Goal: Transaction & Acquisition: Purchase product/service

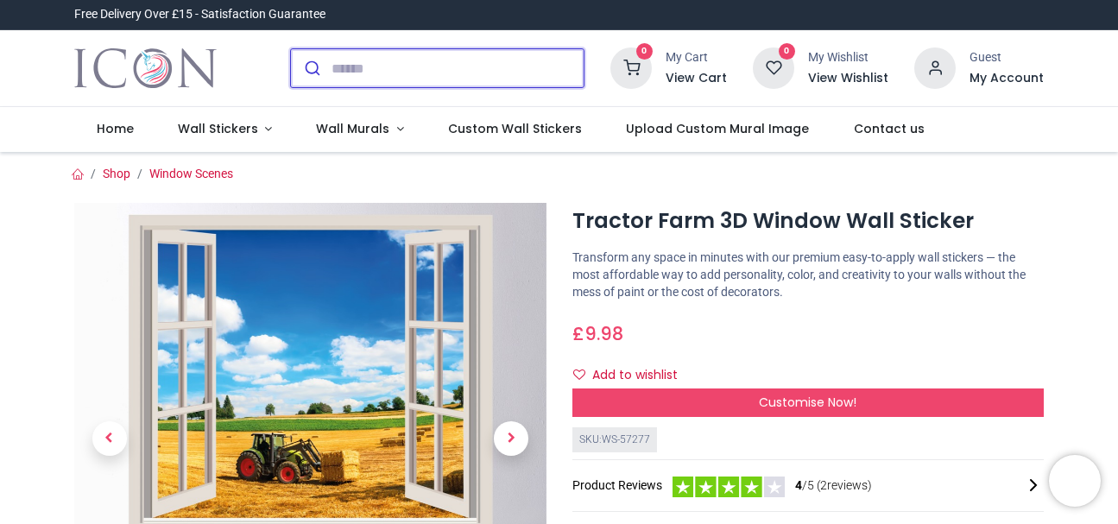
click at [472, 56] on input "search" at bounding box center [458, 68] width 252 height 38
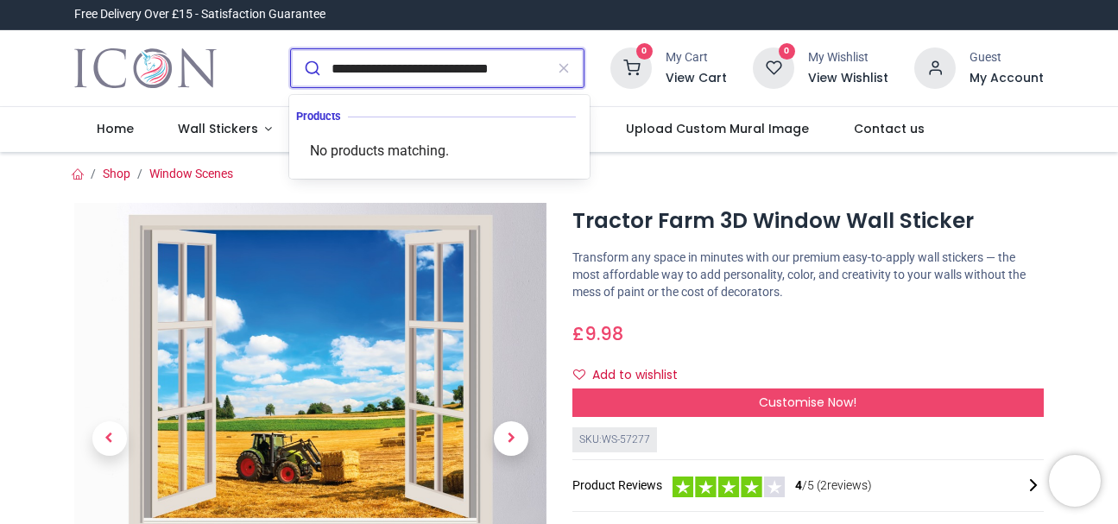
type input "**********"
click at [291, 49] on button "submit" at bounding box center [311, 68] width 41 height 38
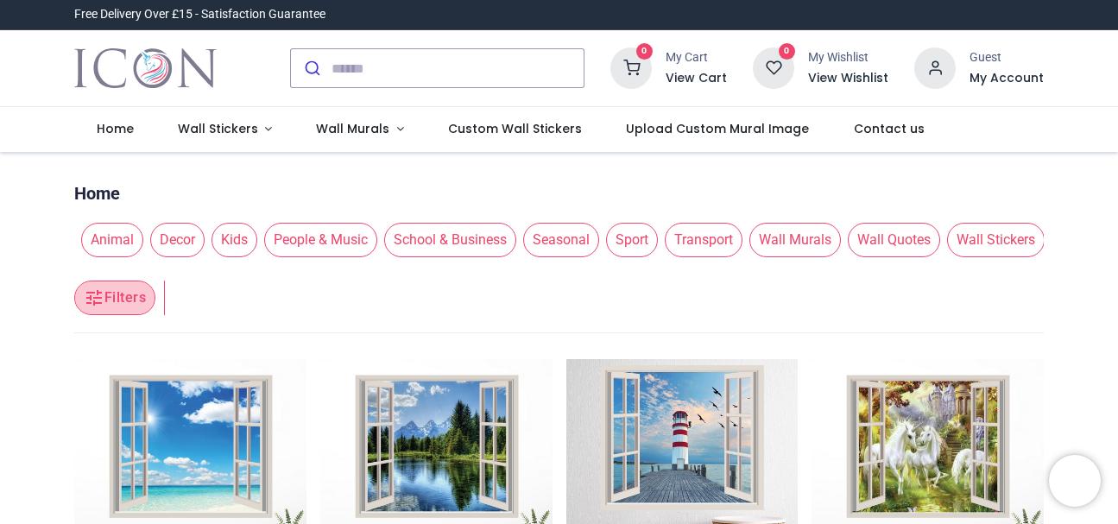
click at [124, 300] on button "Filters" at bounding box center [114, 298] width 81 height 35
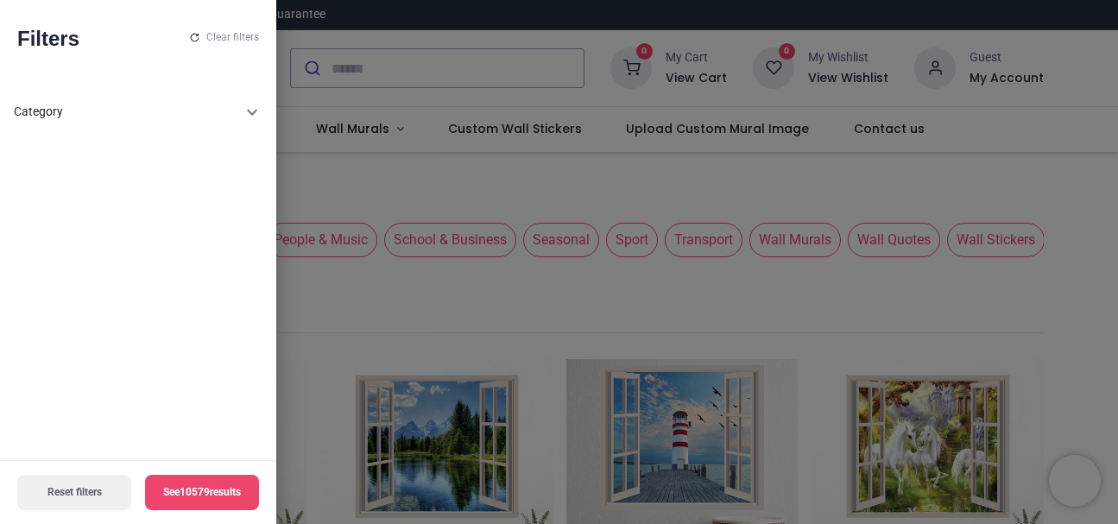
click at [250, 98] on div "Category" at bounding box center [138, 112] width 249 height 41
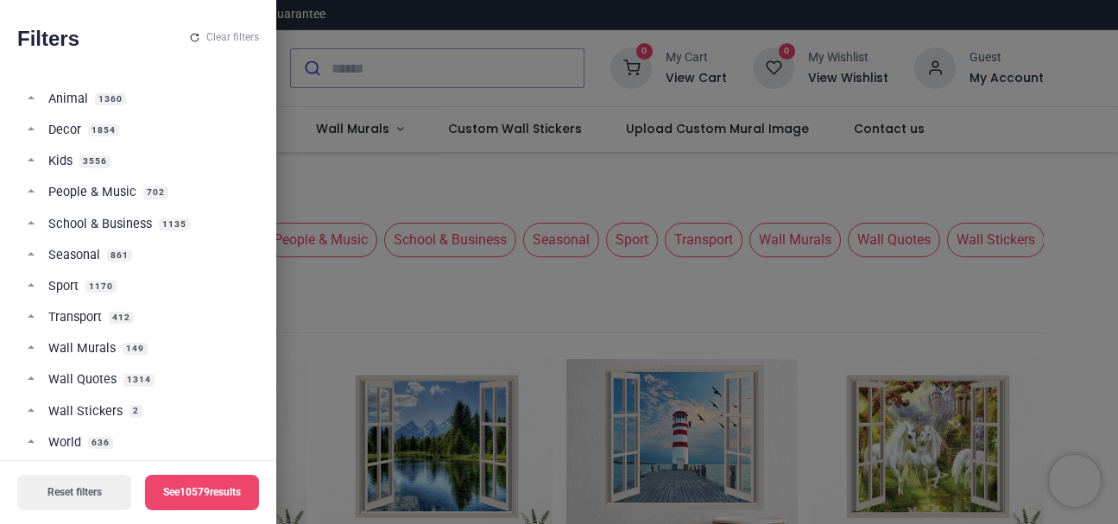
scroll to position [95, 0]
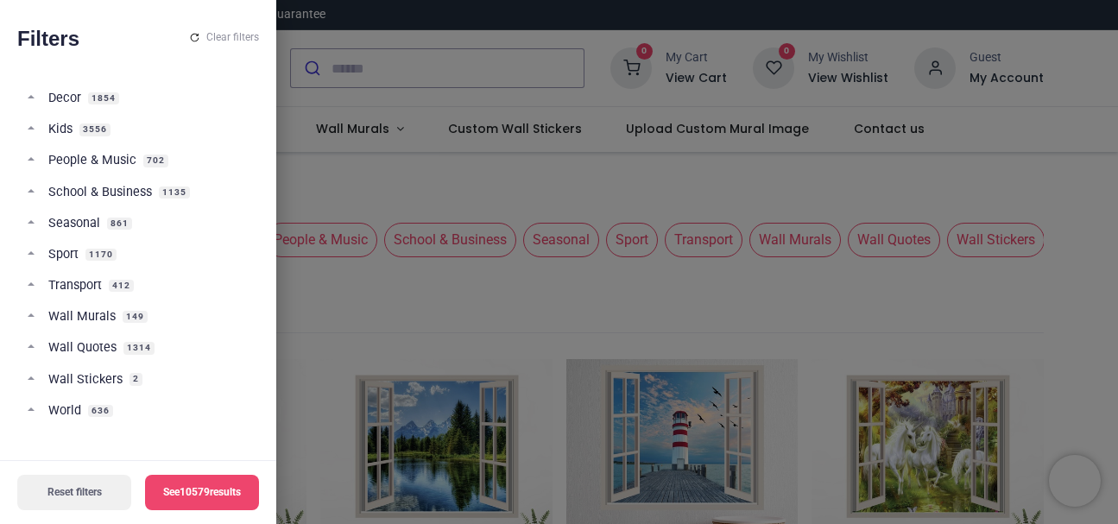
click at [97, 283] on span "Transport" at bounding box center [75, 285] width 54 height 17
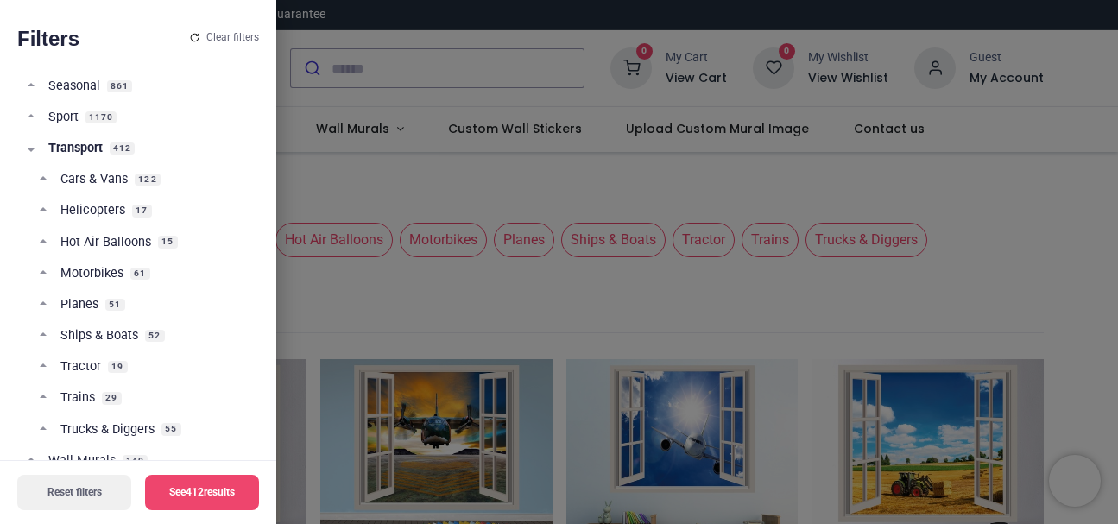
scroll to position [236, 0]
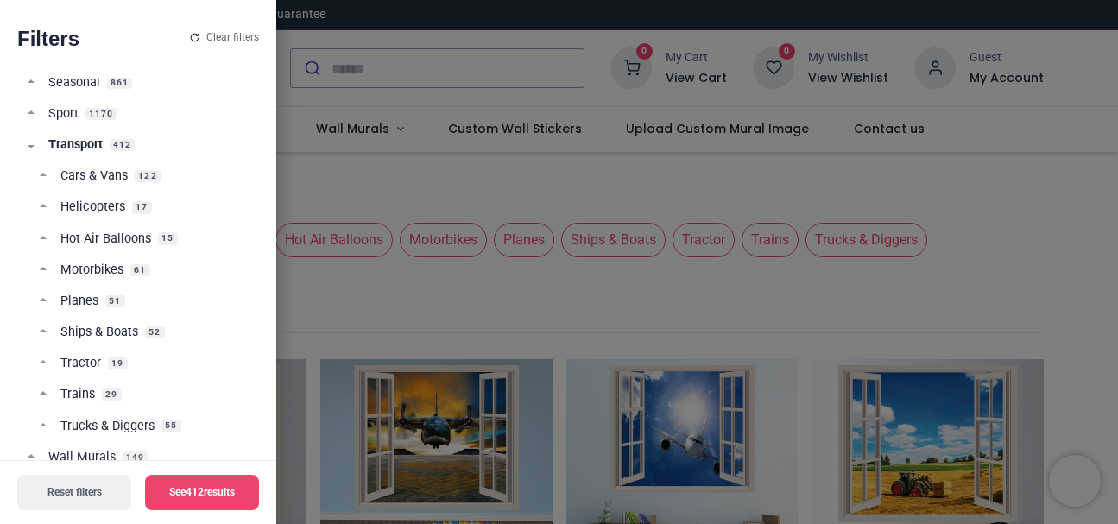
click at [85, 369] on span "Tractor" at bounding box center [80, 363] width 41 height 17
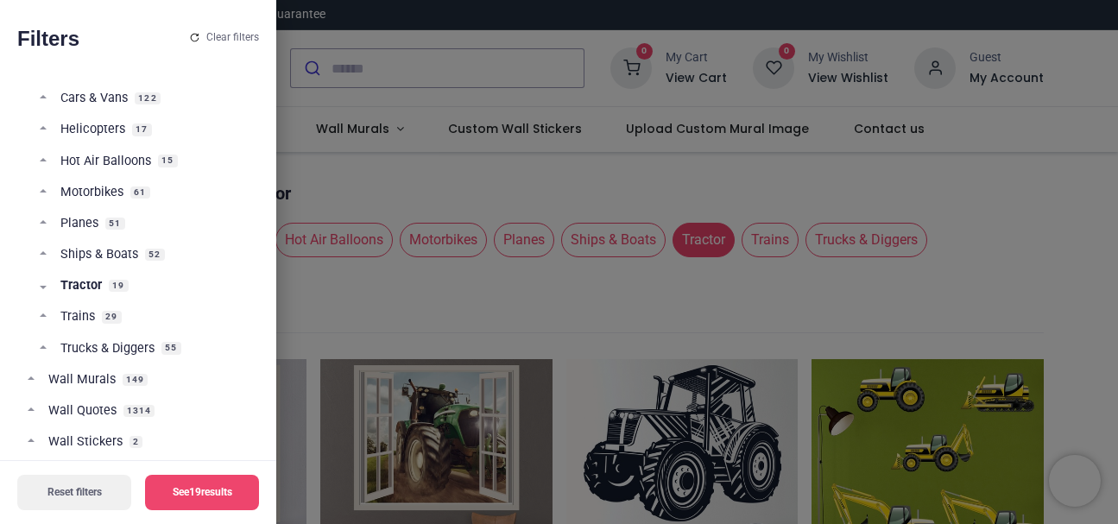
scroll to position [320, 0]
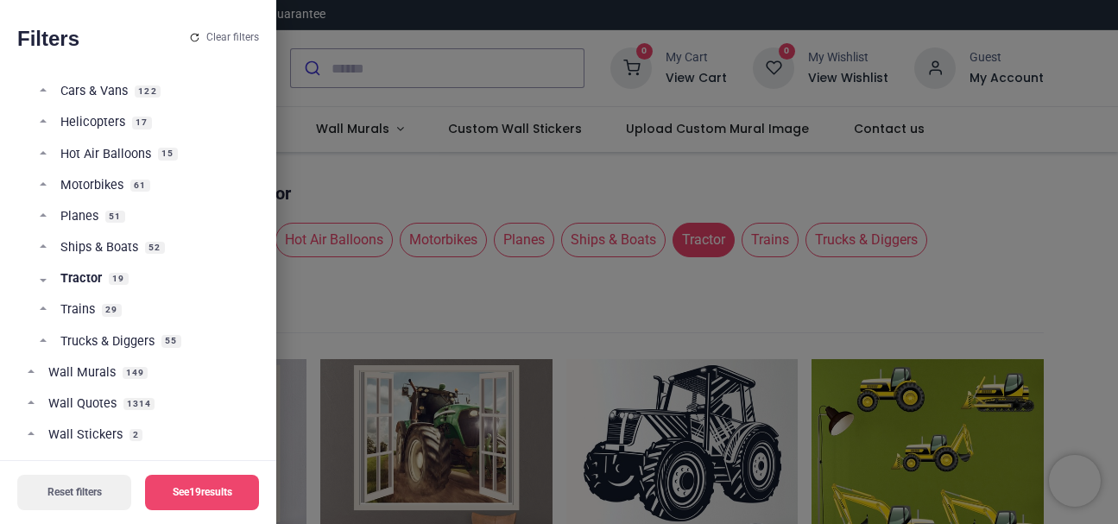
click at [357, 322] on div at bounding box center [559, 262] width 1118 height 524
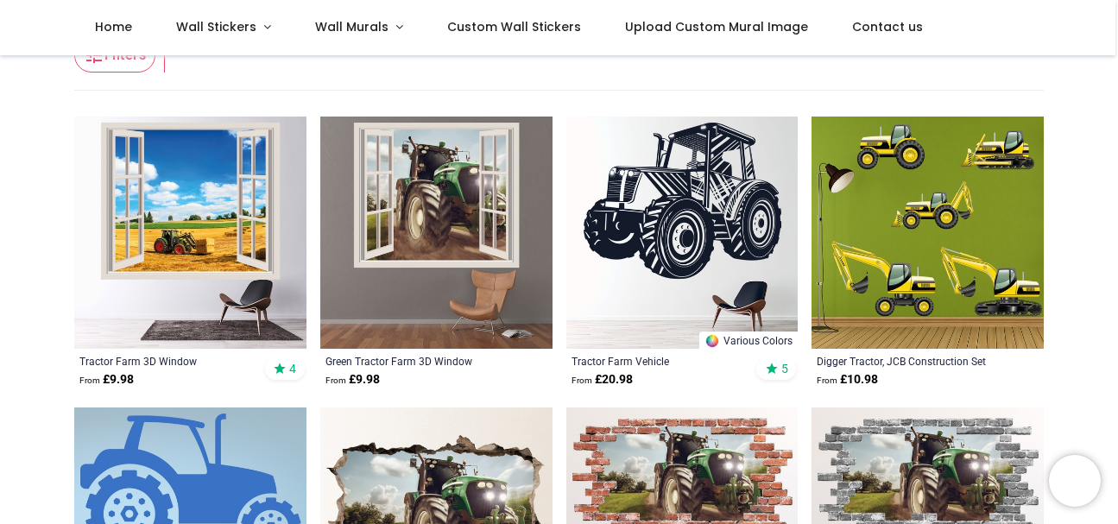
scroll to position [136, 0]
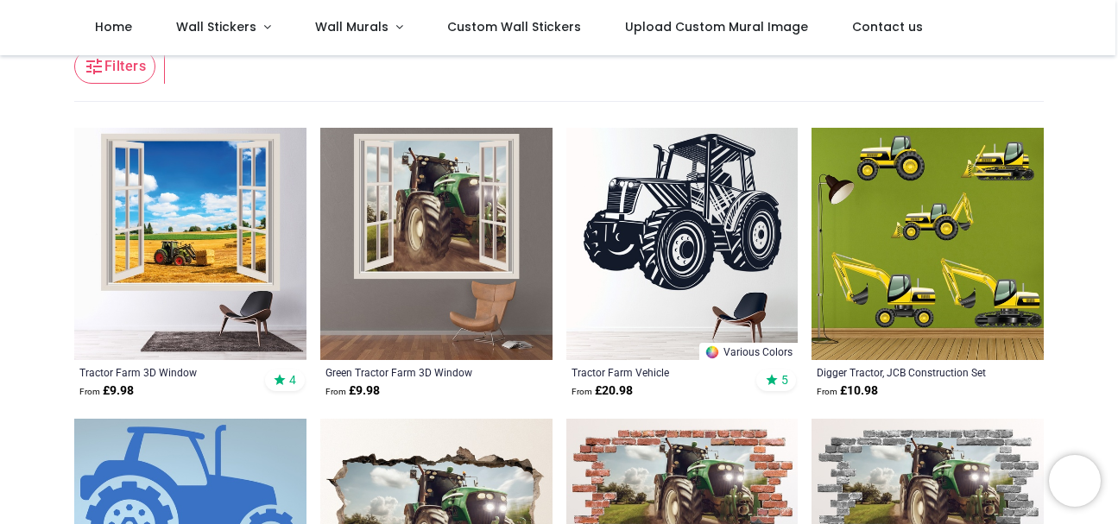
click at [243, 251] on img at bounding box center [190, 244] width 232 height 232
